Goal: Task Accomplishment & Management: Complete application form

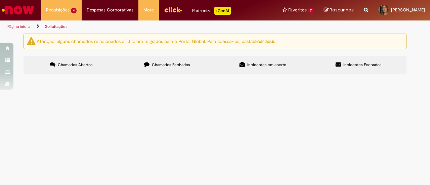
scroll to position [7, 0]
click at [0, 0] on span "Solicitação de acesso ao DocuSign" at bounding box center [0, 0] width 0 height 0
click at [0, 0] on td "Solicitação de acesso ao DocuSign" at bounding box center [0, 0] width 0 height 0
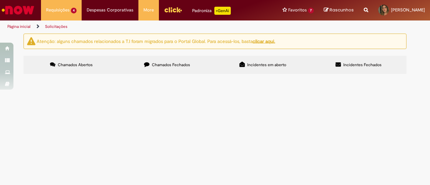
click at [0, 0] on span "R13562795" at bounding box center [0, 0] width 0 height 0
click at [0, 0] on span "Pendente Usuário" at bounding box center [0, 0] width 0 height 0
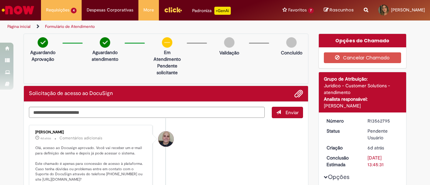
click at [244, 144] on li "[PERSON_NAME] 4d atrás 4 dias atrás Comentários adicionais Olá, acesso ao Docus…" at bounding box center [166, 180] width 274 height 110
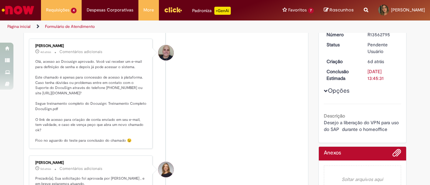
scroll to position [86, 0]
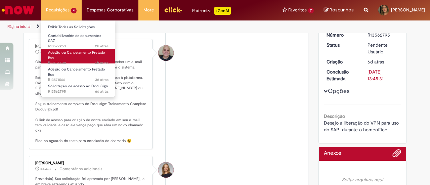
click at [83, 54] on link "Adesão ou Cancelamento Fretado Bsc 6h atrás 6 horas atrás R13575530" at bounding box center [78, 56] width 74 height 14
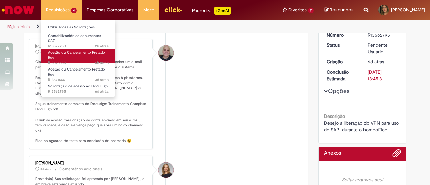
click at [83, 54] on link "Adesão ou Cancelamento Fretado Bsc 6h atrás 6 horas atrás R13575530" at bounding box center [78, 56] width 74 height 14
click at [76, 50] on span "Adesão ou Cancelamento Fretado Bsc" at bounding box center [76, 55] width 57 height 10
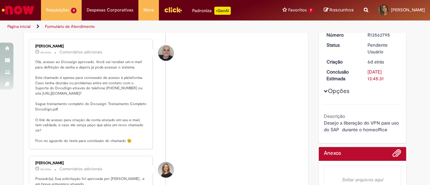
click at [204, 93] on li "[PERSON_NAME] 4d atrás 4 dias atrás Comentários adicionais Olá, acesso ao Docus…" at bounding box center [166, 94] width 274 height 110
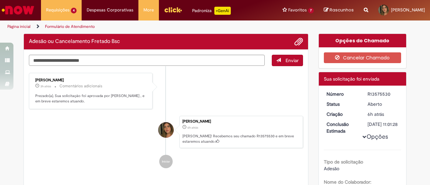
click at [201, 81] on li "[PERSON_NAME] 3h atrás 3 horas atrás Comentários adicionais Prezado(a), Sua sol…" at bounding box center [166, 91] width 274 height 37
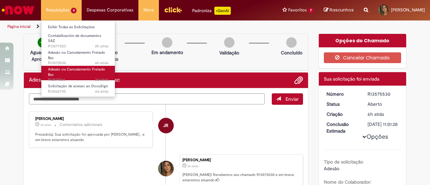
click at [87, 68] on span "Adesão ou Cancelamento Fretado Bsc" at bounding box center [76, 72] width 57 height 10
click at [52, 72] on span "Adesão ou Cancelamento Fretado Bsc" at bounding box center [76, 72] width 57 height 10
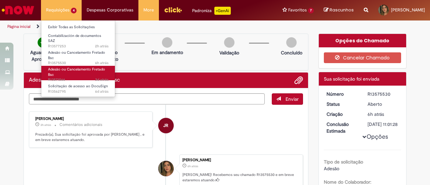
click at [83, 70] on link "Adesão ou Cancelamento Fretado Bsc 3d atrás 3 dias atrás R13571566" at bounding box center [78, 73] width 74 height 14
click at [76, 67] on span "Adesão ou Cancelamento Fretado Bsc" at bounding box center [76, 72] width 57 height 10
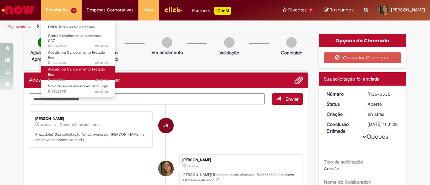
click at [76, 67] on span "Adesão ou Cancelamento Fretado Bsc" at bounding box center [76, 72] width 57 height 10
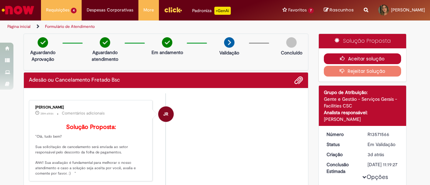
click at [358, 54] on button "Aceitar solução" at bounding box center [363, 58] width 78 height 11
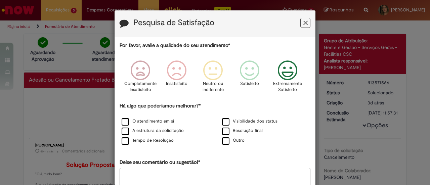
click at [286, 73] on icon "Feedback" at bounding box center [287, 71] width 25 height 20
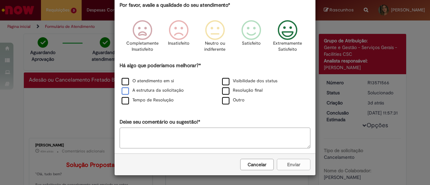
click at [130, 88] on label "A estrutura da solicitação" at bounding box center [153, 90] width 62 height 6
click at [235, 82] on label "Visibilidade dos status" at bounding box center [249, 81] width 55 height 6
click at [155, 84] on label "O atendimento em si" at bounding box center [148, 81] width 52 height 6
click at [158, 100] on label "Tempo de Resolução" at bounding box center [148, 100] width 52 height 6
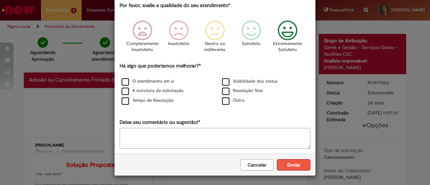
click at [291, 167] on button "Enviar" at bounding box center [294, 164] width 34 height 11
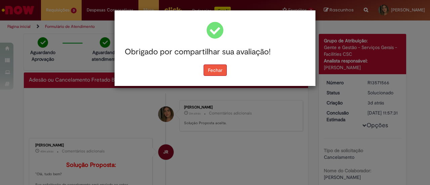
click at [216, 70] on button "Fechar" at bounding box center [215, 70] width 23 height 11
